Goal: Task Accomplishment & Management: Use online tool/utility

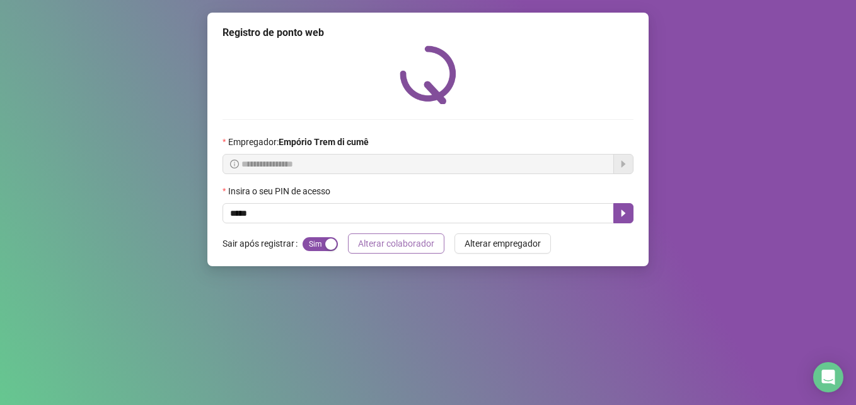
type input "*****"
click at [424, 241] on span "Alterar colaborador" at bounding box center [396, 243] width 76 height 14
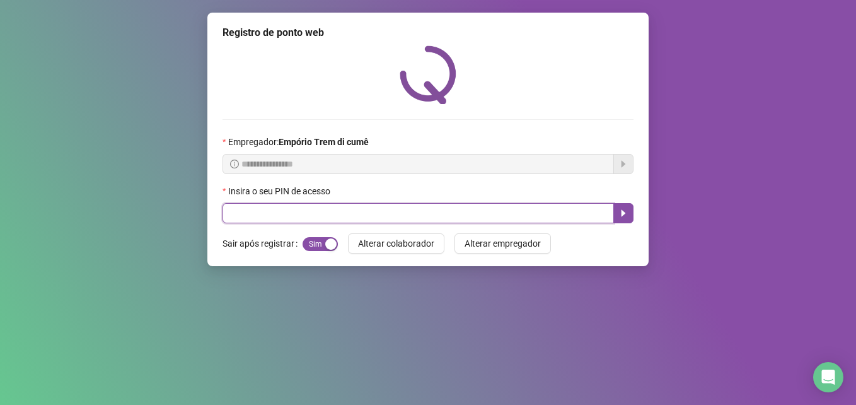
click at [282, 211] on input "text" at bounding box center [418, 213] width 391 height 20
type input "*****"
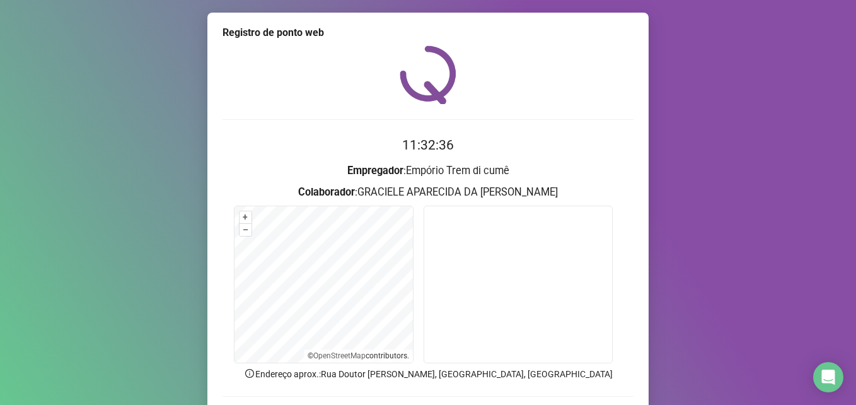
scroll to position [63, 0]
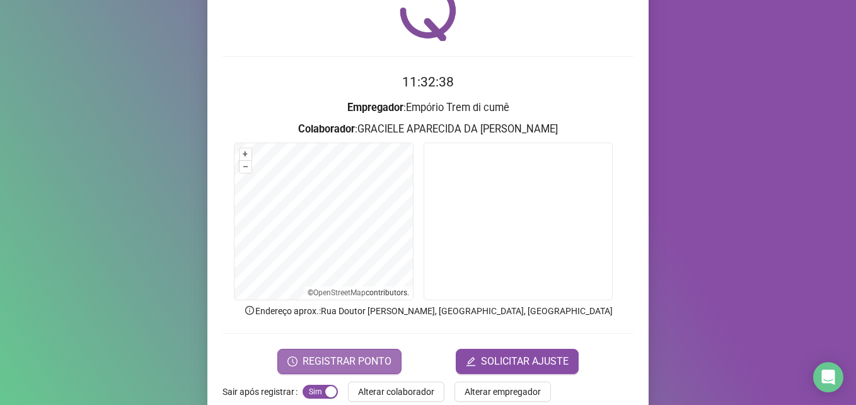
click at [320, 367] on span "REGISTRAR PONTO" at bounding box center [347, 361] width 89 height 15
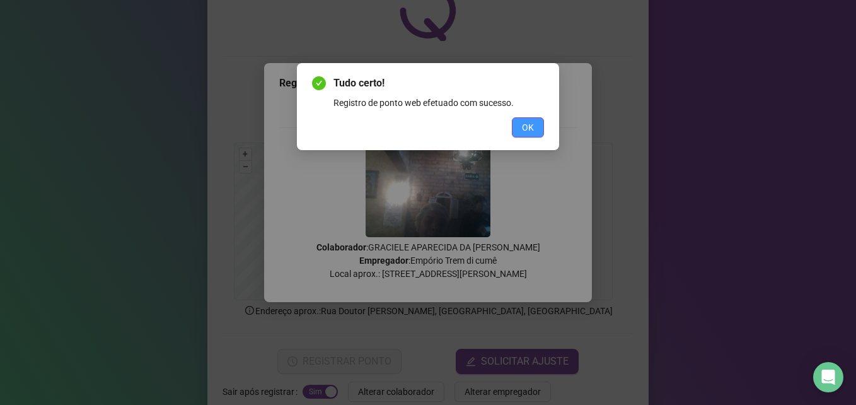
click at [526, 125] on span "OK" at bounding box center [528, 127] width 12 height 14
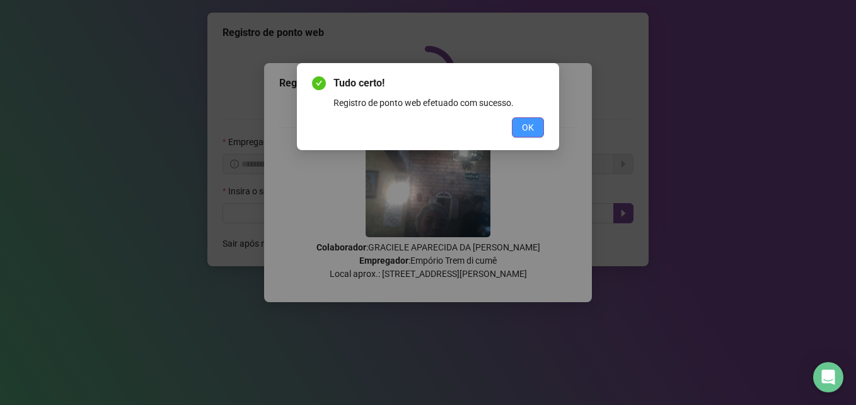
scroll to position [0, 0]
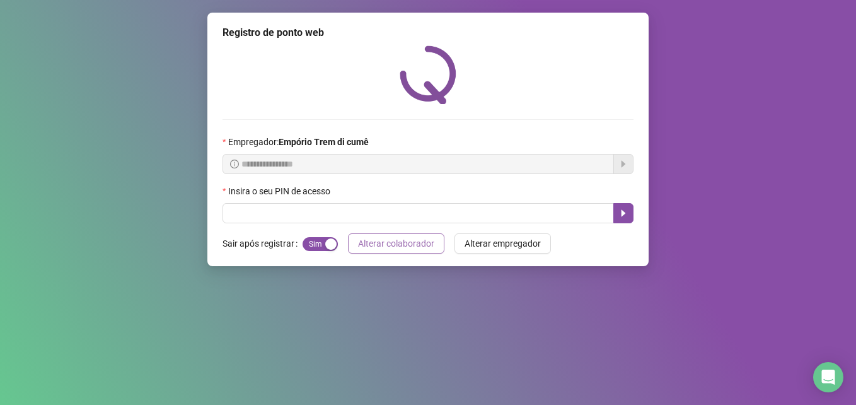
click at [381, 248] on span "Alterar colaborador" at bounding box center [396, 243] width 76 height 14
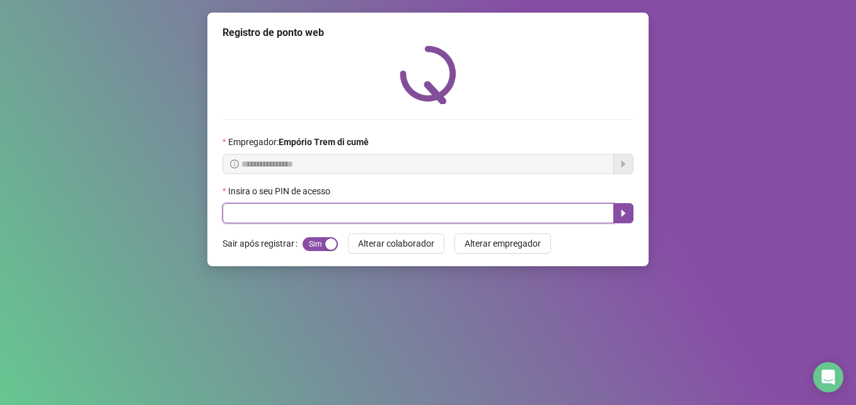
click at [298, 214] on input "text" at bounding box center [418, 213] width 391 height 20
type input "*****"
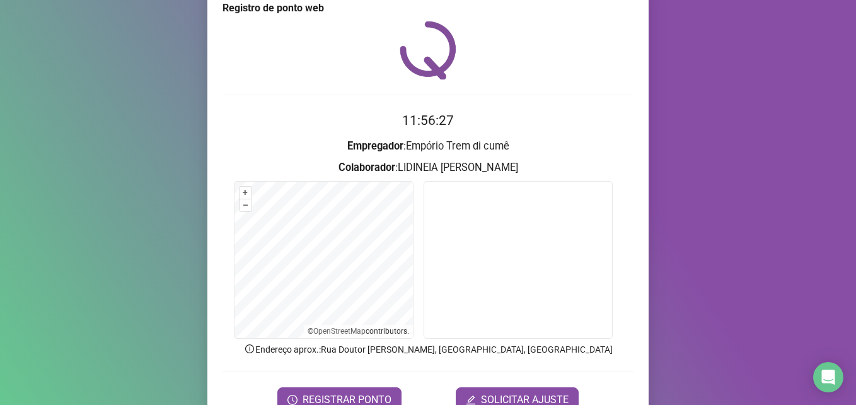
scroll to position [88, 0]
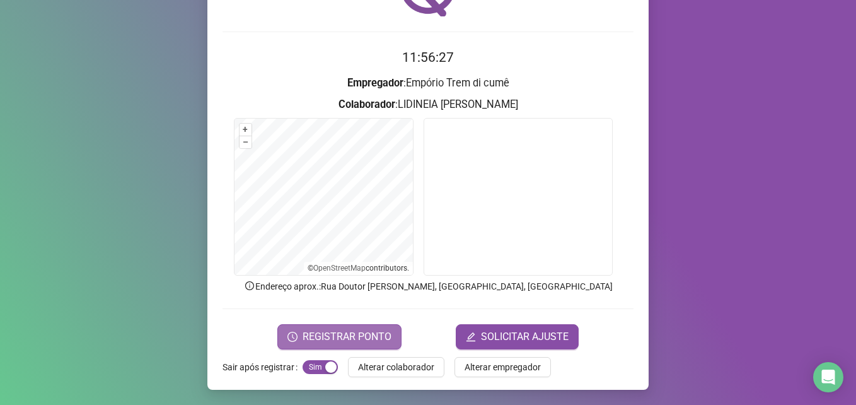
click at [367, 329] on span "REGISTRAR PONTO" at bounding box center [347, 336] width 89 height 15
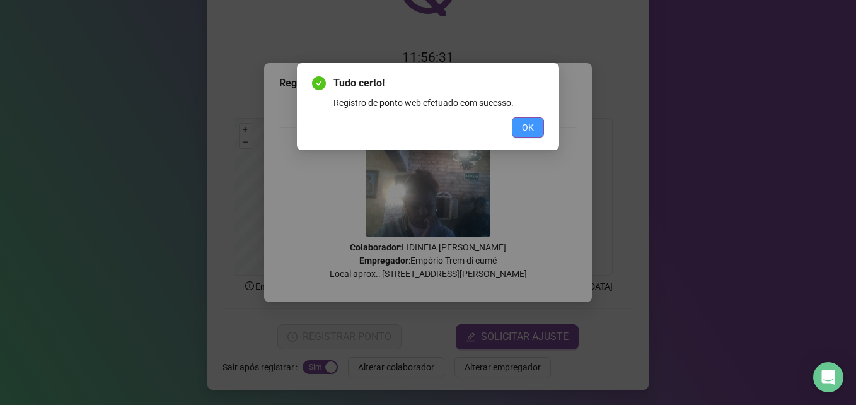
click at [523, 124] on span "OK" at bounding box center [528, 127] width 12 height 14
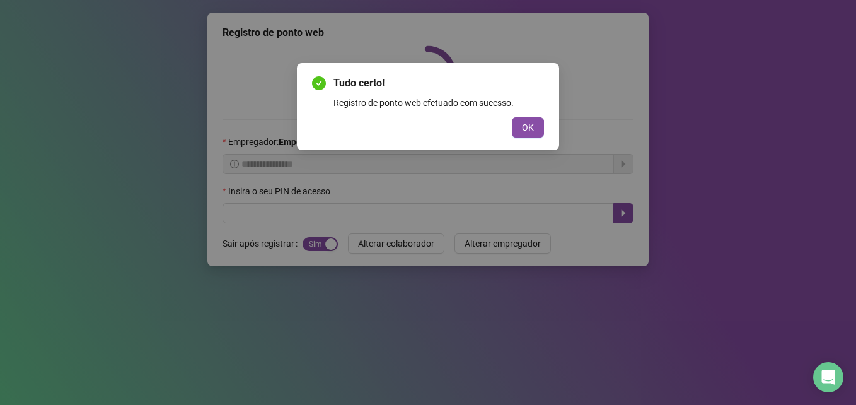
scroll to position [0, 0]
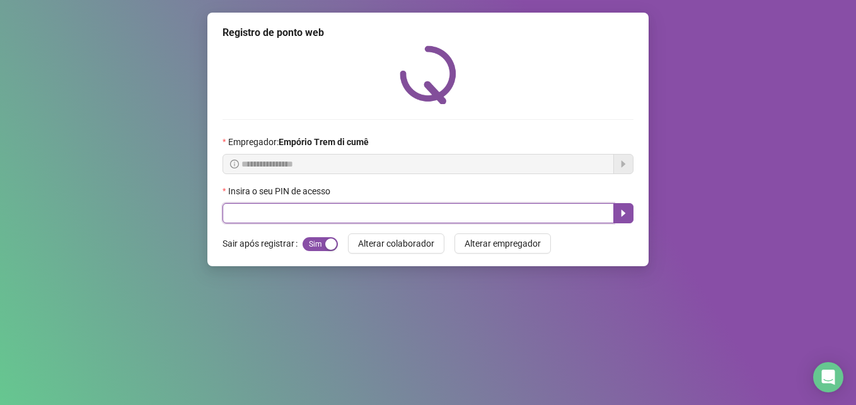
click at [275, 206] on input "text" at bounding box center [418, 213] width 391 height 20
click at [437, 217] on input "text" at bounding box center [418, 213] width 391 height 20
type input "*****"
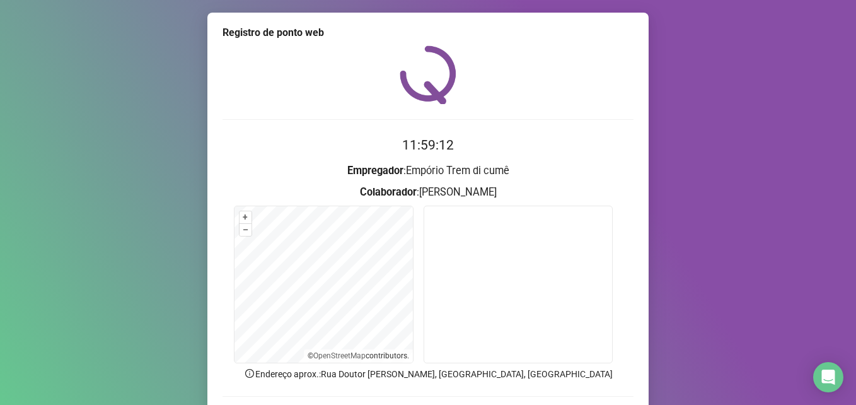
scroll to position [88, 0]
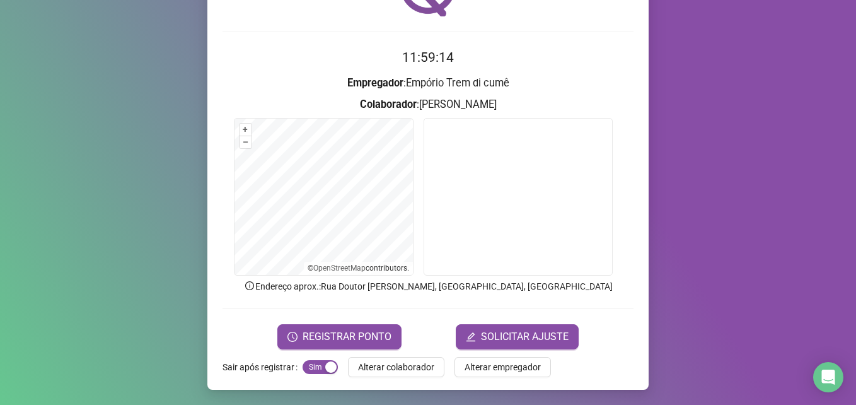
click at [855, 333] on html "Página inicial Registrar ponto Espelho de ponto Meus registros Minhas solicitaç…" at bounding box center [428, 202] width 856 height 405
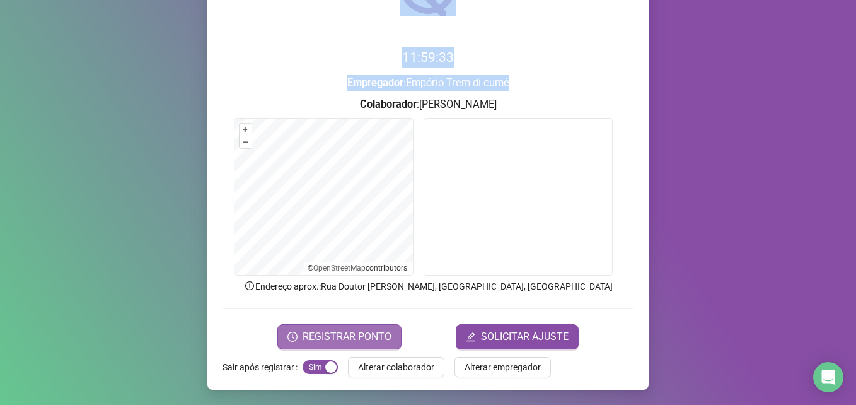
click at [334, 340] on span "REGISTRAR PONTO" at bounding box center [347, 336] width 89 height 15
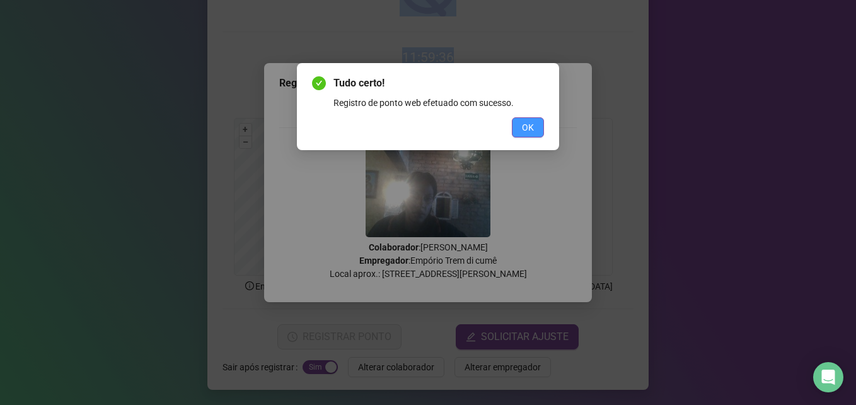
click at [531, 119] on button "OK" at bounding box center [528, 127] width 32 height 20
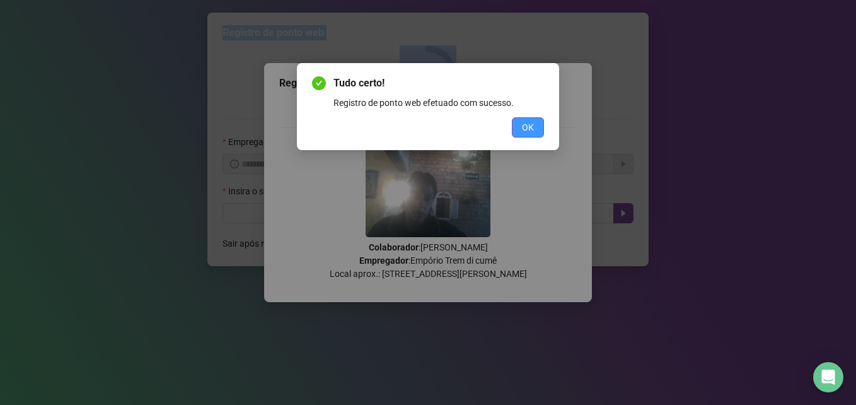
scroll to position [0, 0]
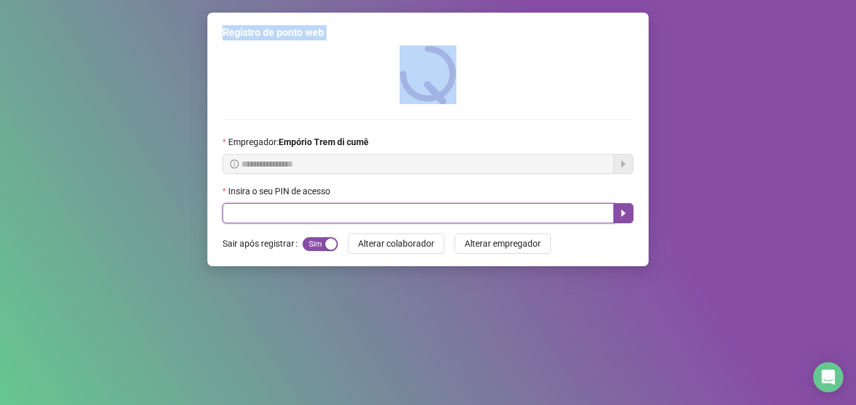
click at [446, 209] on input "text" at bounding box center [418, 213] width 391 height 20
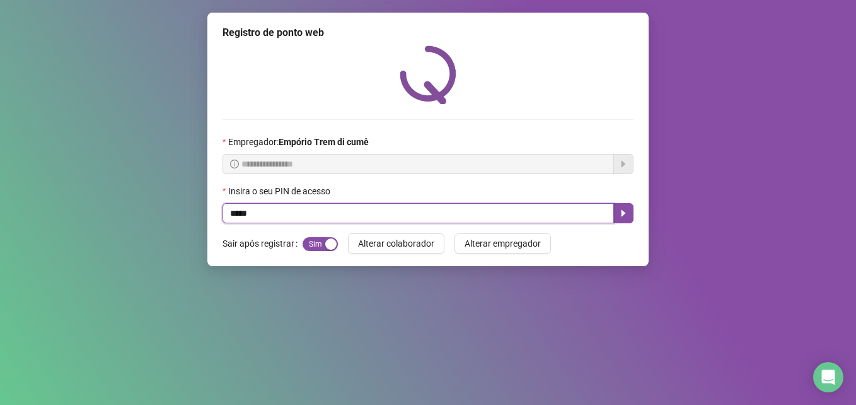
type input "*****"
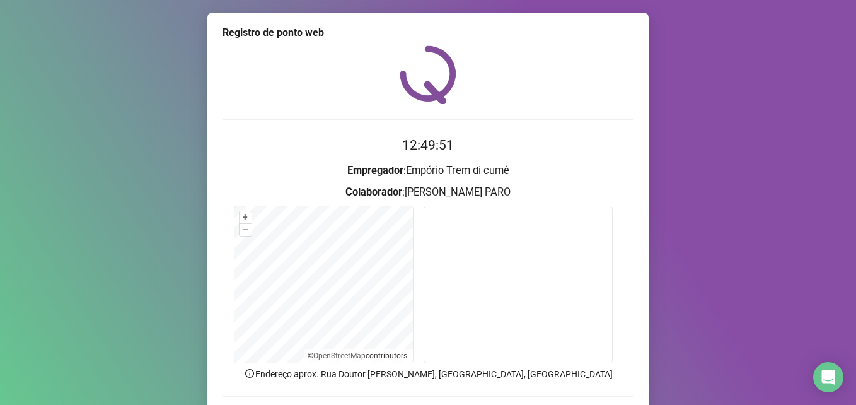
scroll to position [88, 0]
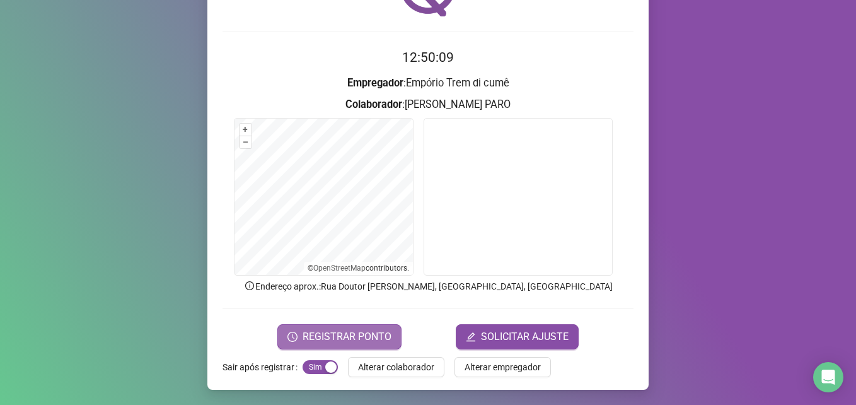
click at [344, 333] on span "REGISTRAR PONTO" at bounding box center [347, 336] width 89 height 15
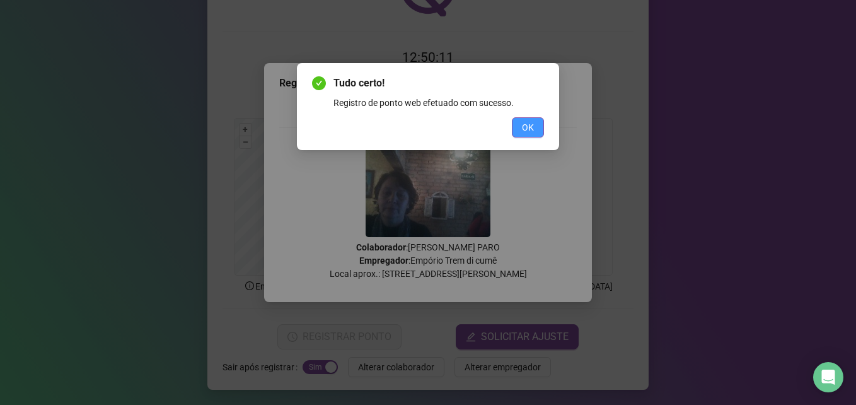
click at [524, 123] on span "OK" at bounding box center [528, 127] width 12 height 14
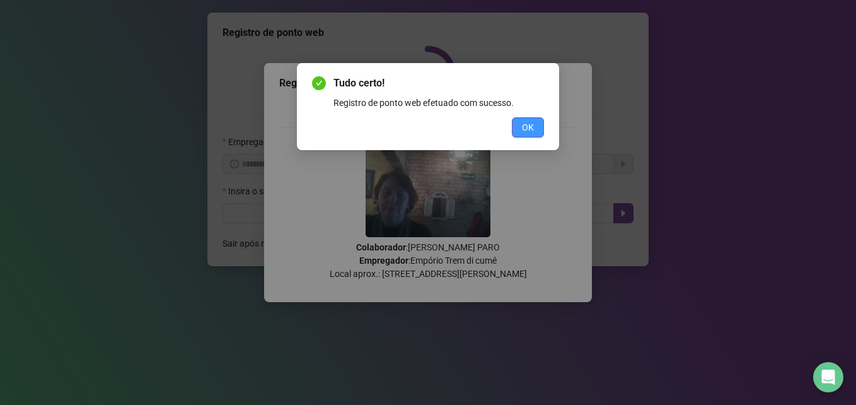
scroll to position [0, 0]
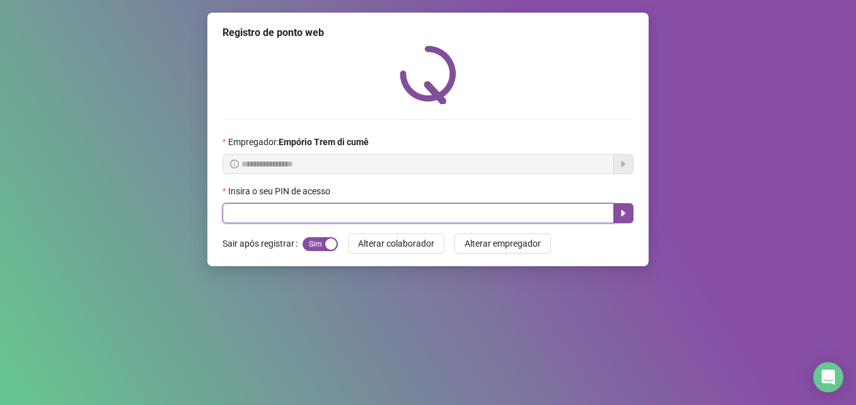
click at [288, 222] on input "text" at bounding box center [418, 213] width 391 height 20
type input "*****"
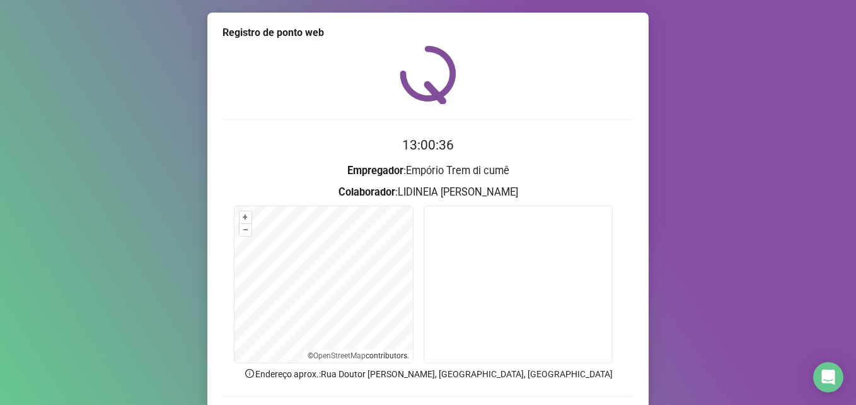
scroll to position [88, 0]
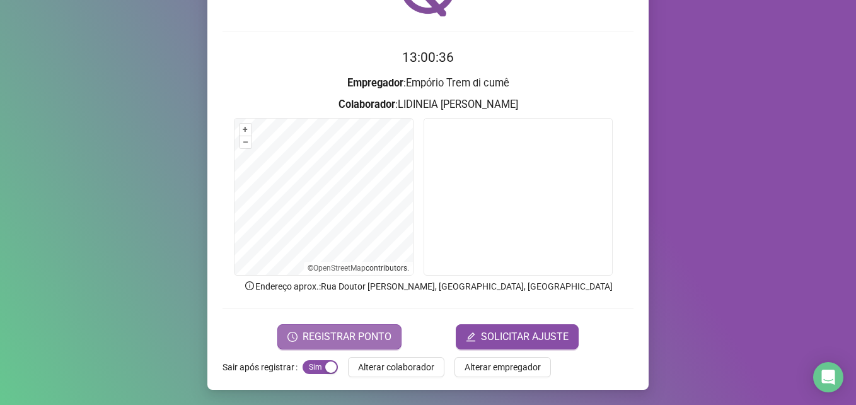
click at [369, 337] on span "REGISTRAR PONTO" at bounding box center [347, 336] width 89 height 15
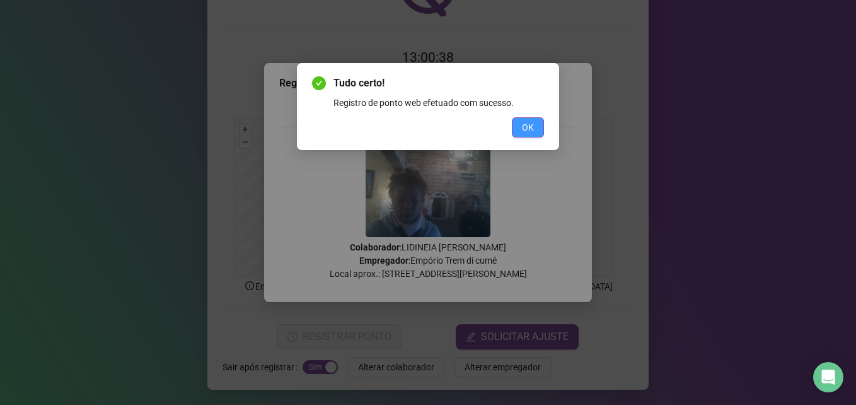
click at [515, 127] on button "OK" at bounding box center [528, 127] width 32 height 20
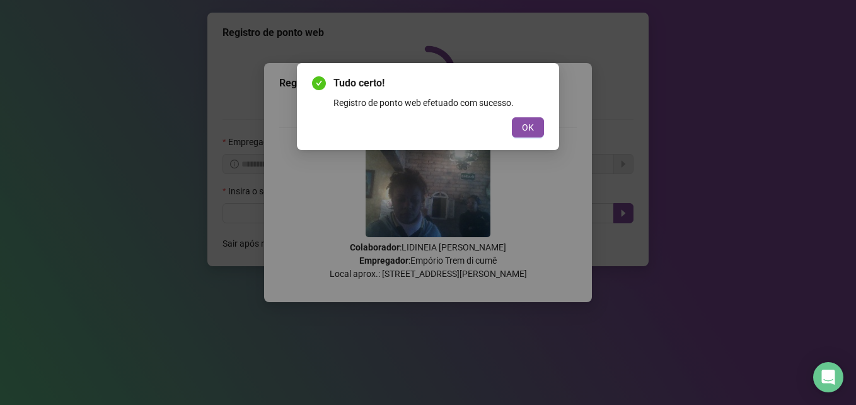
scroll to position [0, 0]
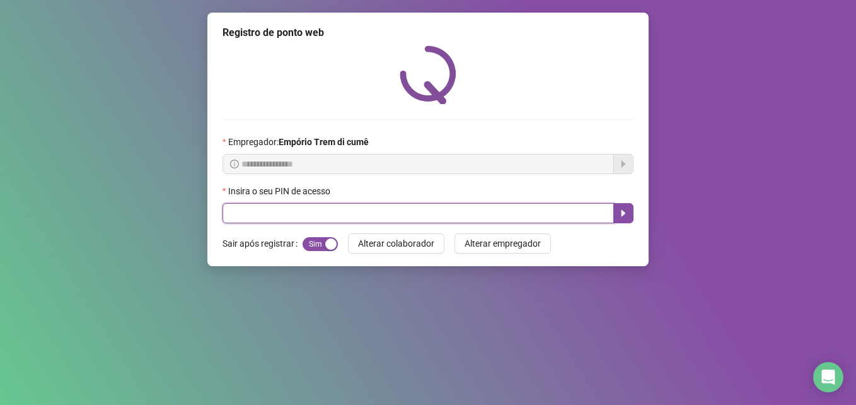
click at [264, 218] on input "text" at bounding box center [418, 213] width 391 height 20
type input "*****"
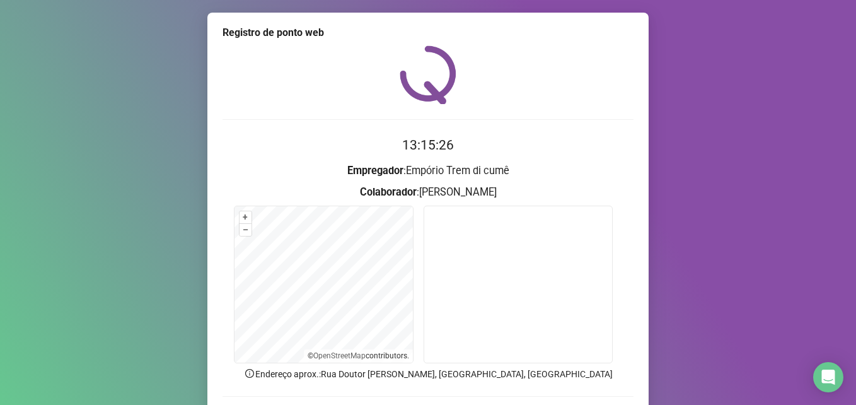
scroll to position [88, 0]
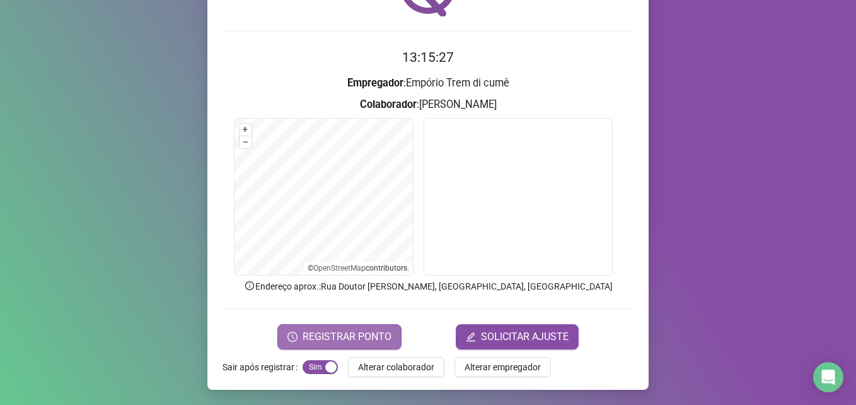
click at [337, 340] on span "REGISTRAR PONTO" at bounding box center [347, 336] width 89 height 15
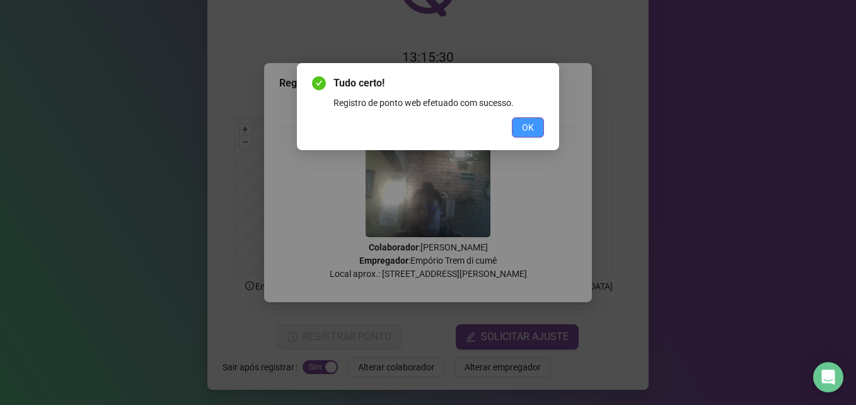
click at [540, 132] on button "OK" at bounding box center [528, 127] width 32 height 20
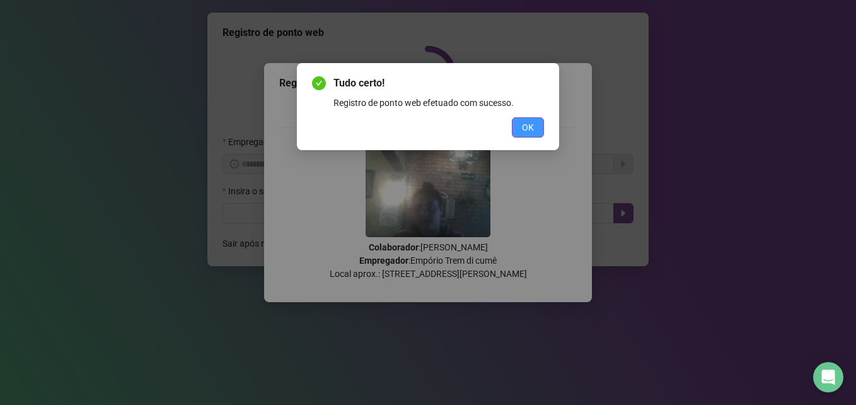
scroll to position [0, 0]
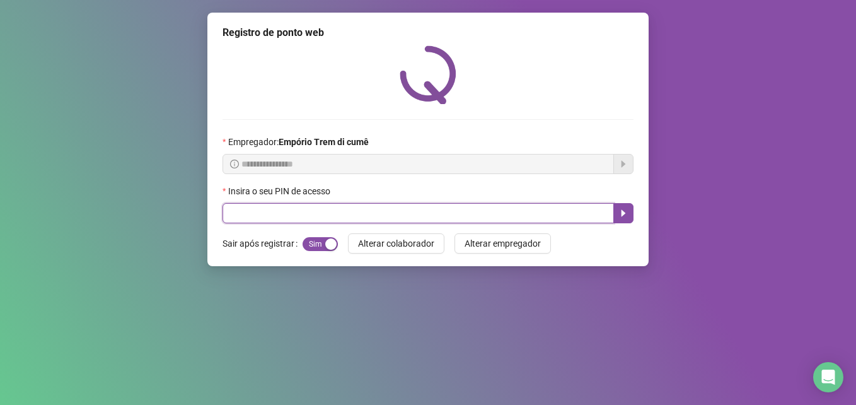
click at [410, 218] on input "text" at bounding box center [418, 213] width 391 height 20
type input "*****"
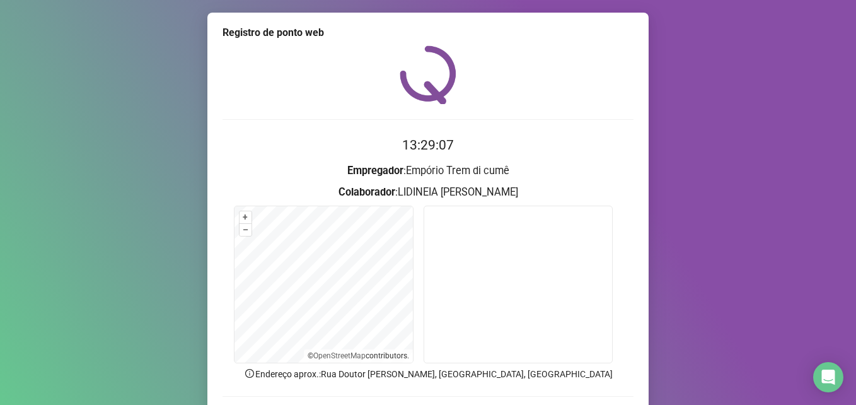
scroll to position [63, 0]
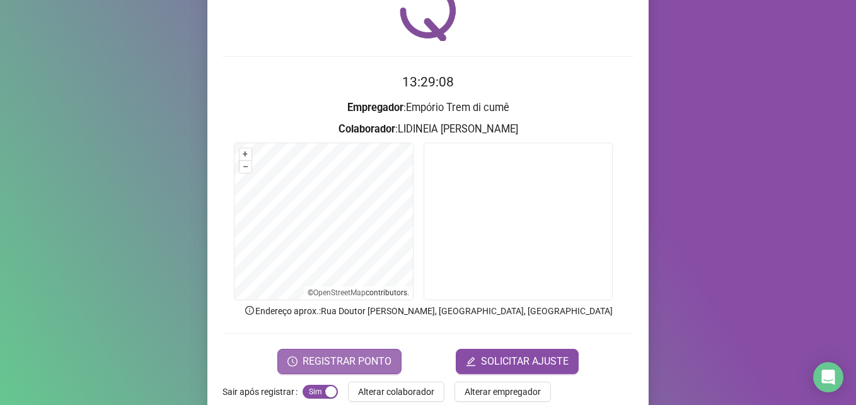
click at [393, 365] on button "REGISTRAR PONTO" at bounding box center [339, 361] width 124 height 25
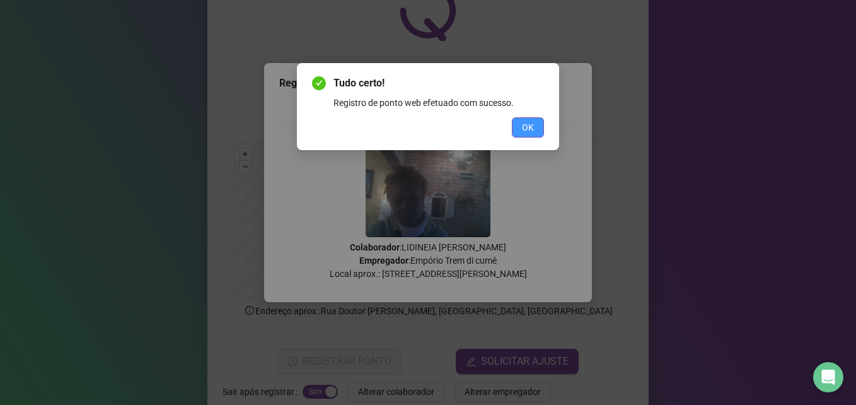
click at [519, 122] on button "OK" at bounding box center [528, 127] width 32 height 20
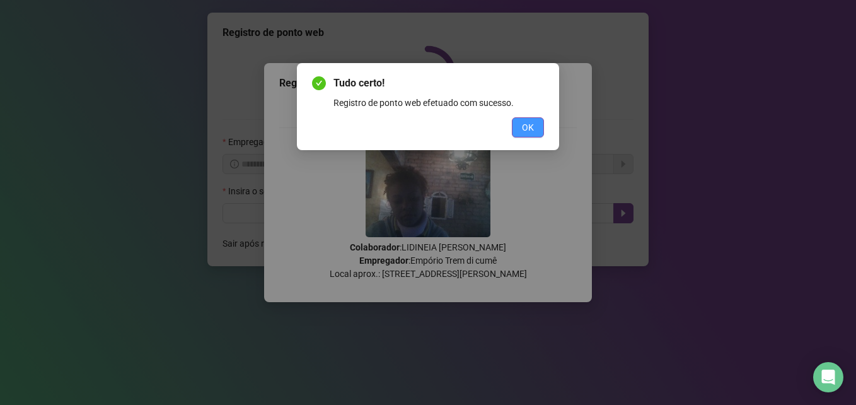
scroll to position [0, 0]
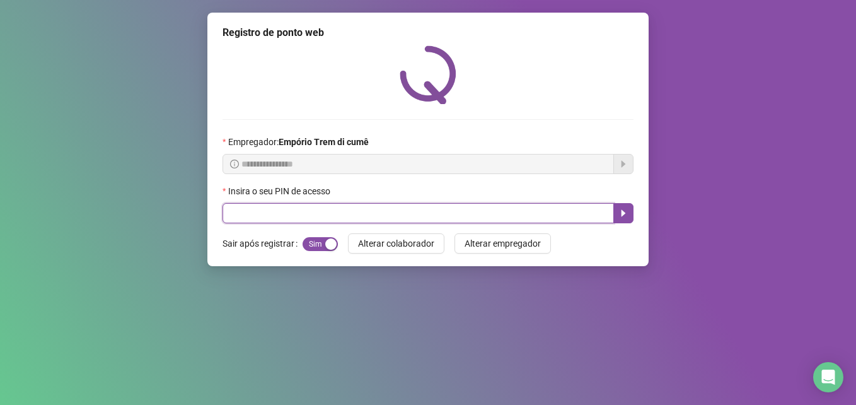
click at [517, 211] on input "text" at bounding box center [418, 213] width 391 height 20
type input "*****"
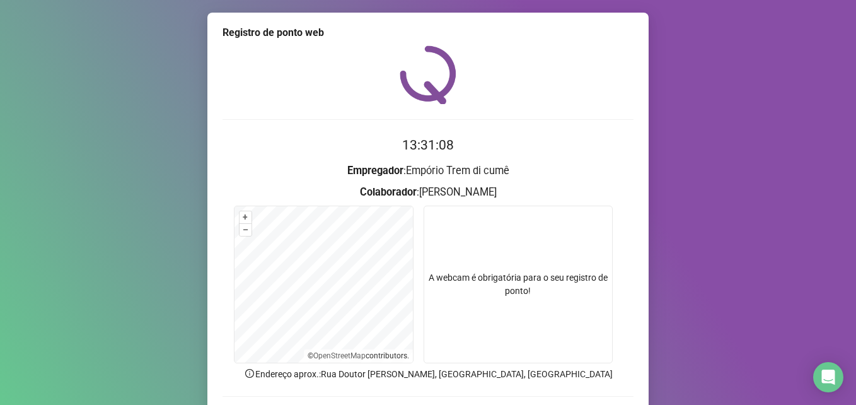
scroll to position [88, 0]
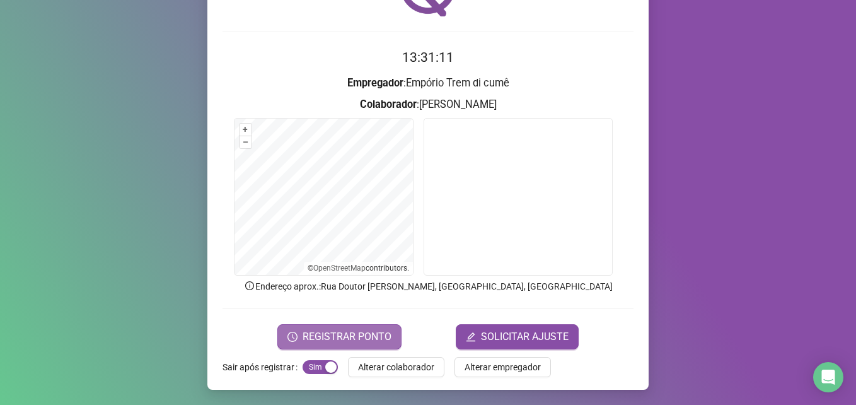
click at [350, 341] on span "REGISTRAR PONTO" at bounding box center [347, 336] width 89 height 15
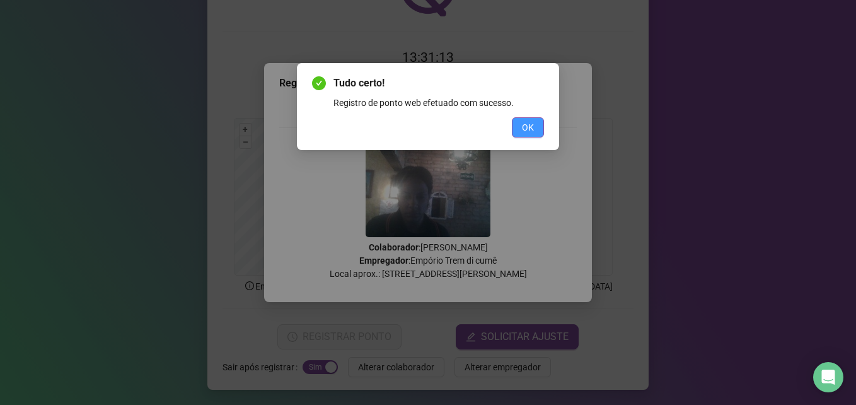
click at [517, 128] on button "OK" at bounding box center [528, 127] width 32 height 20
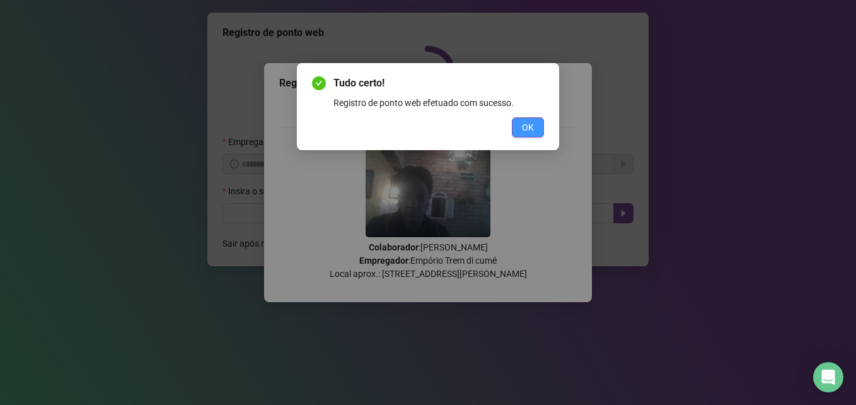
scroll to position [0, 0]
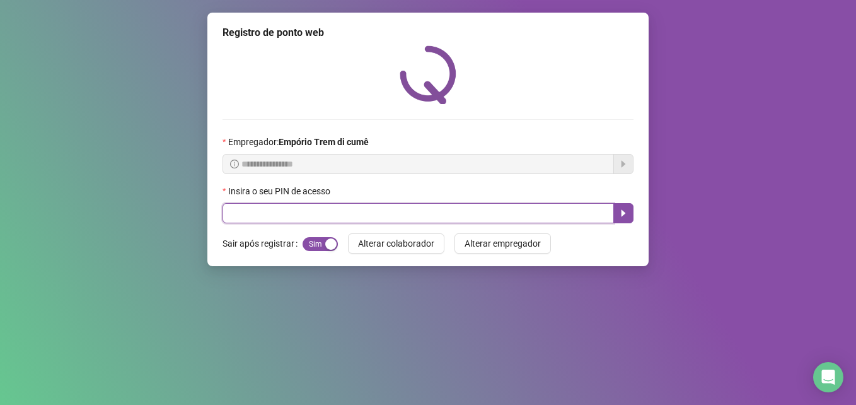
click at [376, 218] on input "text" at bounding box center [418, 213] width 391 height 20
type input "*****"
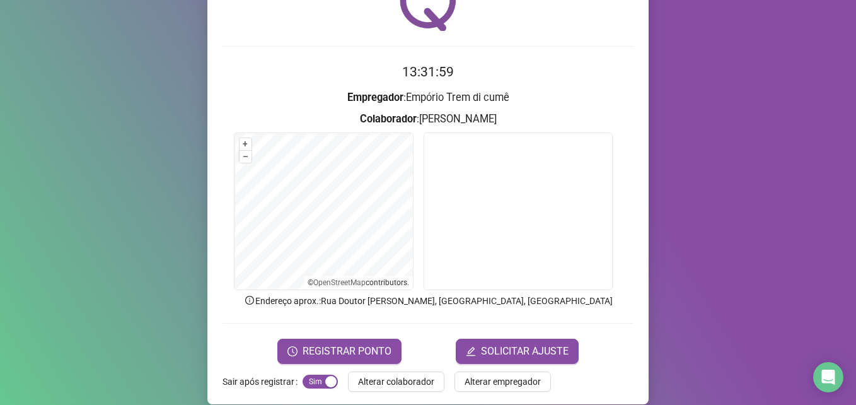
scroll to position [88, 0]
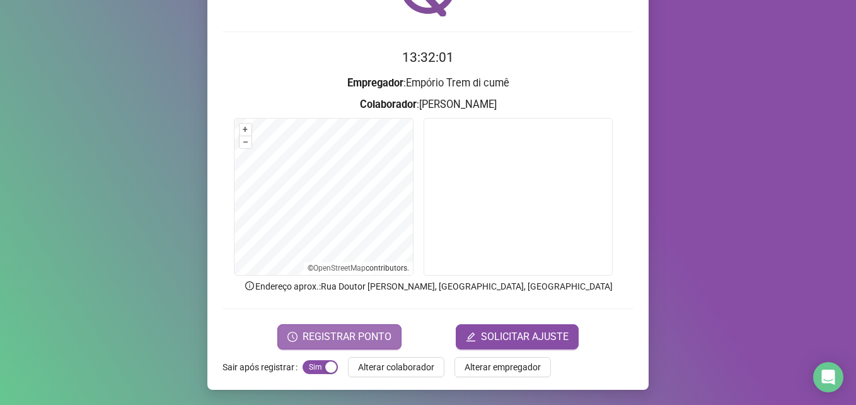
click at [344, 337] on span "REGISTRAR PONTO" at bounding box center [347, 336] width 89 height 15
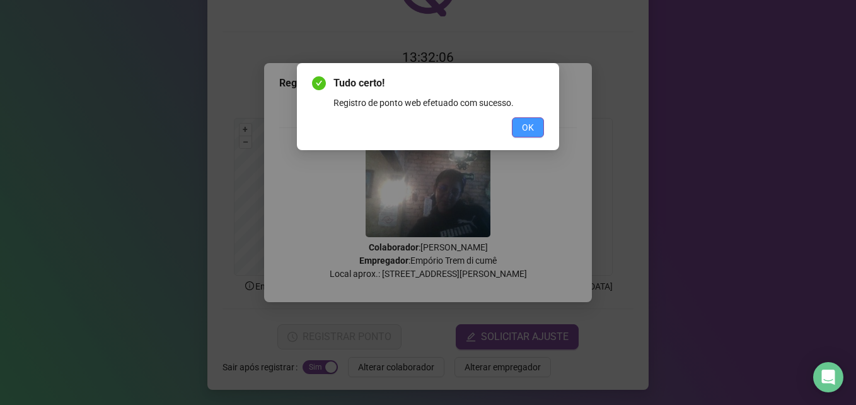
click at [530, 130] on span "OK" at bounding box center [528, 127] width 12 height 14
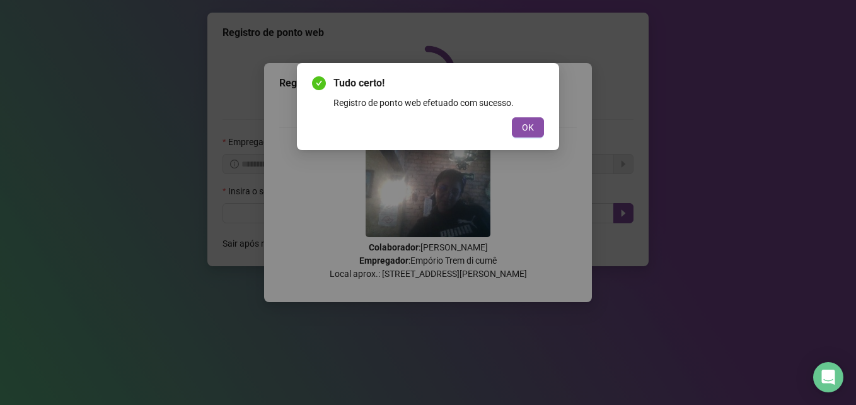
scroll to position [0, 0]
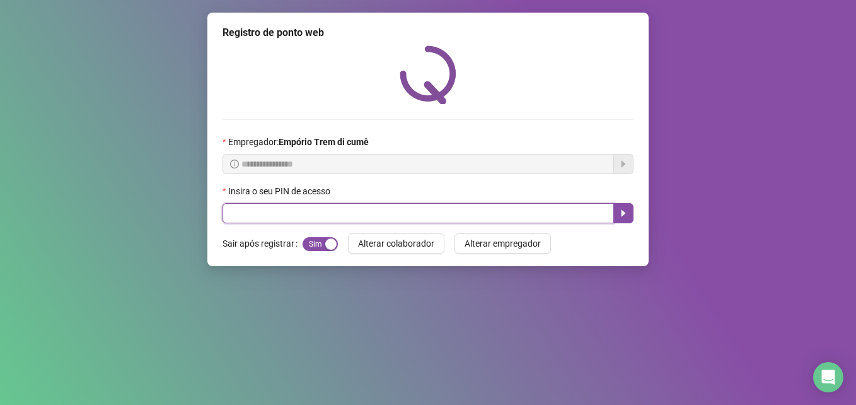
click at [272, 204] on input "text" at bounding box center [418, 213] width 391 height 20
click at [456, 211] on input "text" at bounding box center [418, 213] width 391 height 20
type input "*****"
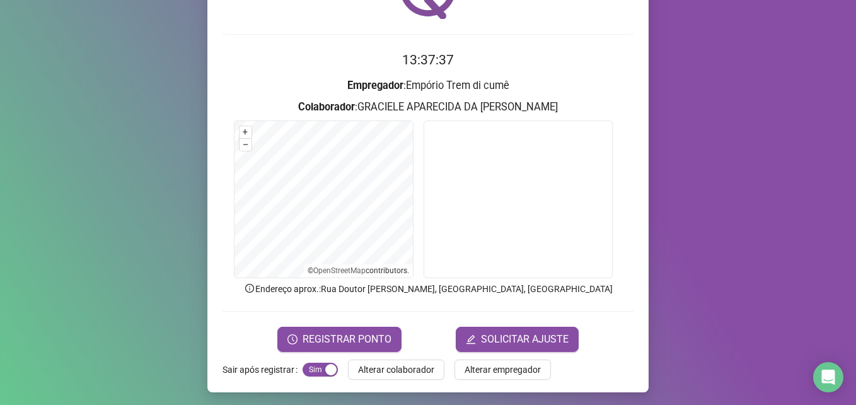
scroll to position [88, 0]
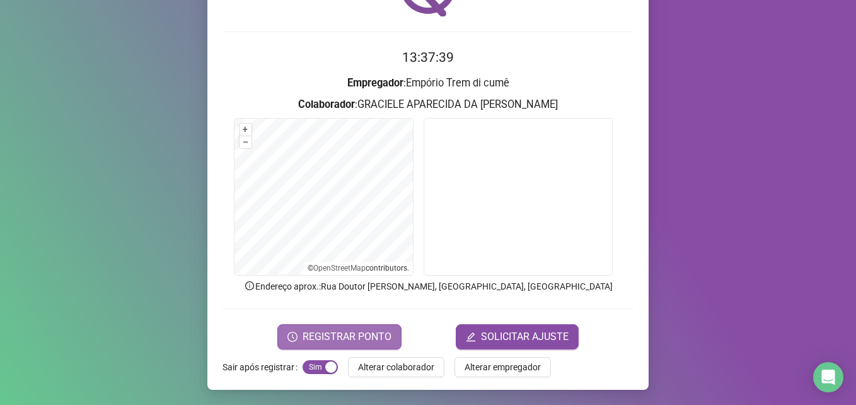
click at [345, 335] on span "REGISTRAR PONTO" at bounding box center [347, 336] width 89 height 15
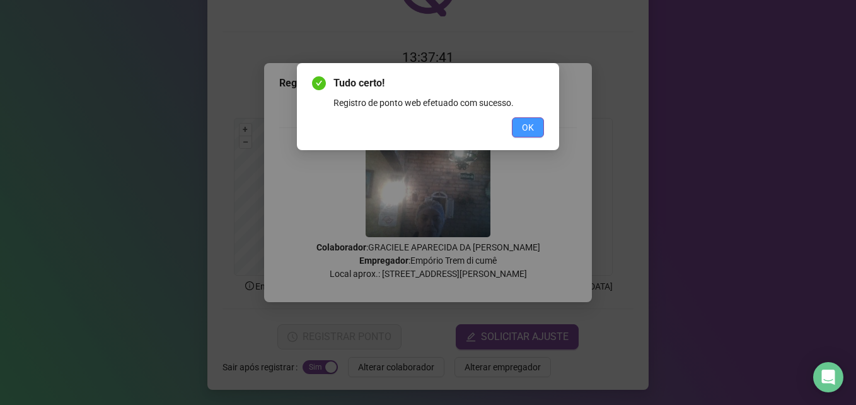
click at [525, 130] on span "OK" at bounding box center [528, 127] width 12 height 14
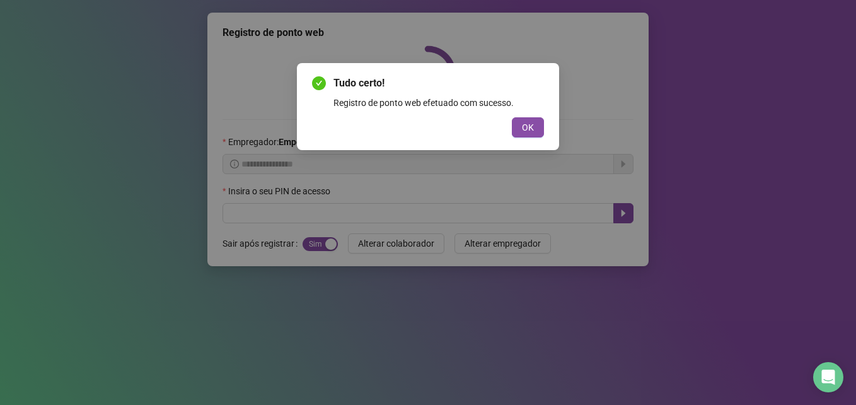
scroll to position [0, 0]
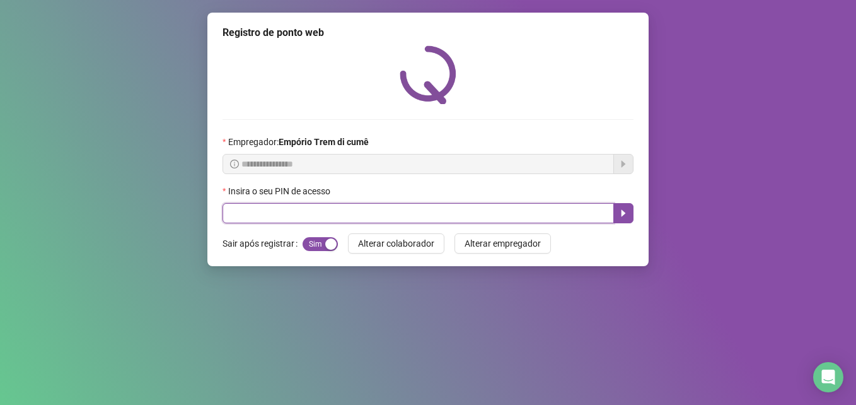
click at [371, 215] on input "text" at bounding box center [418, 213] width 391 height 20
type input "*****"
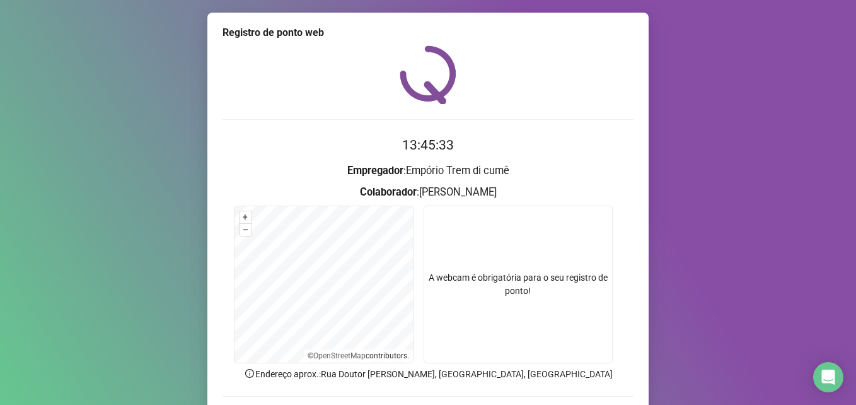
scroll to position [88, 0]
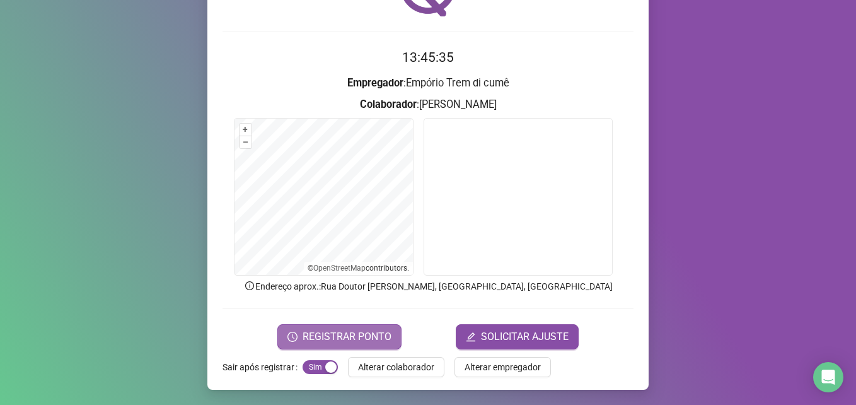
click at [360, 335] on span "REGISTRAR PONTO" at bounding box center [347, 336] width 89 height 15
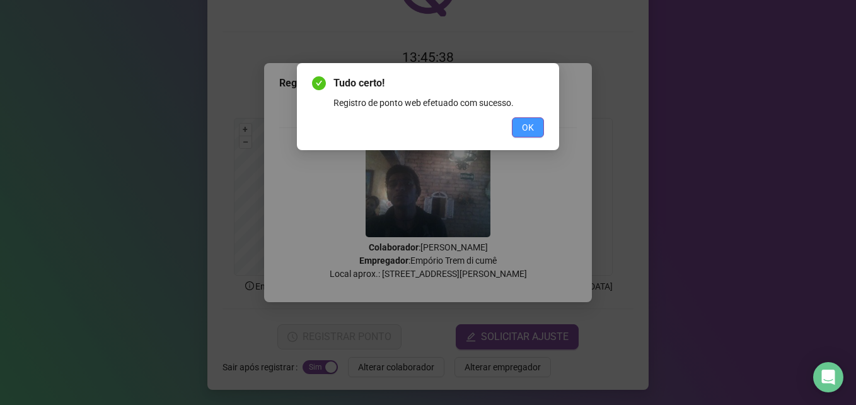
click at [531, 125] on span "OK" at bounding box center [528, 127] width 12 height 14
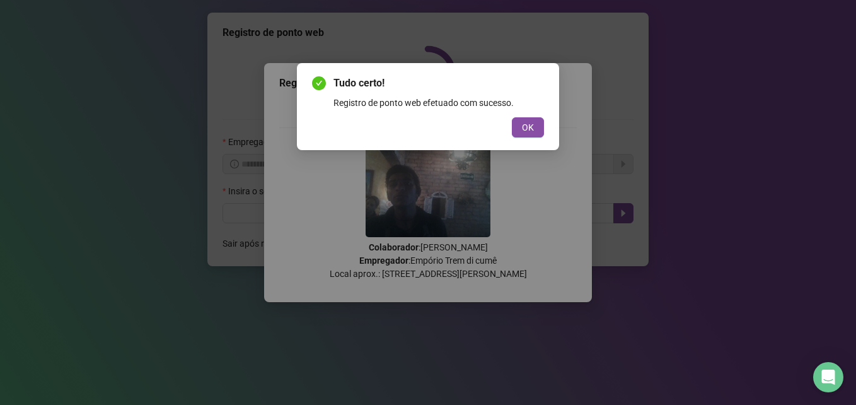
scroll to position [0, 0]
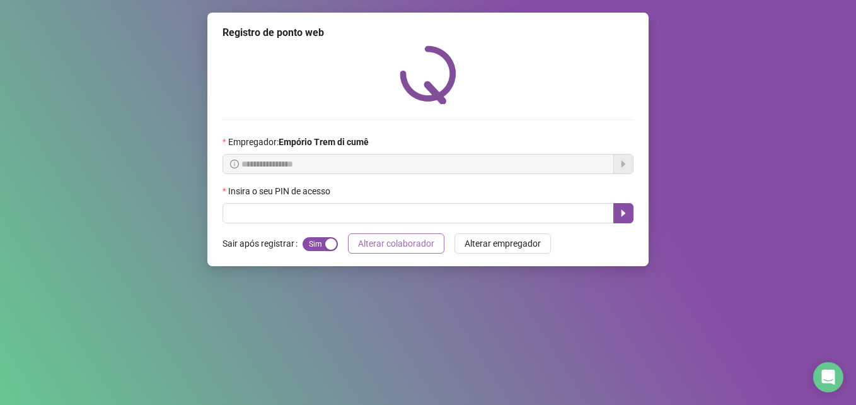
click at [378, 241] on span "Alterar colaborador" at bounding box center [396, 243] width 76 height 14
